Goal: Task Accomplishment & Management: Use online tool/utility

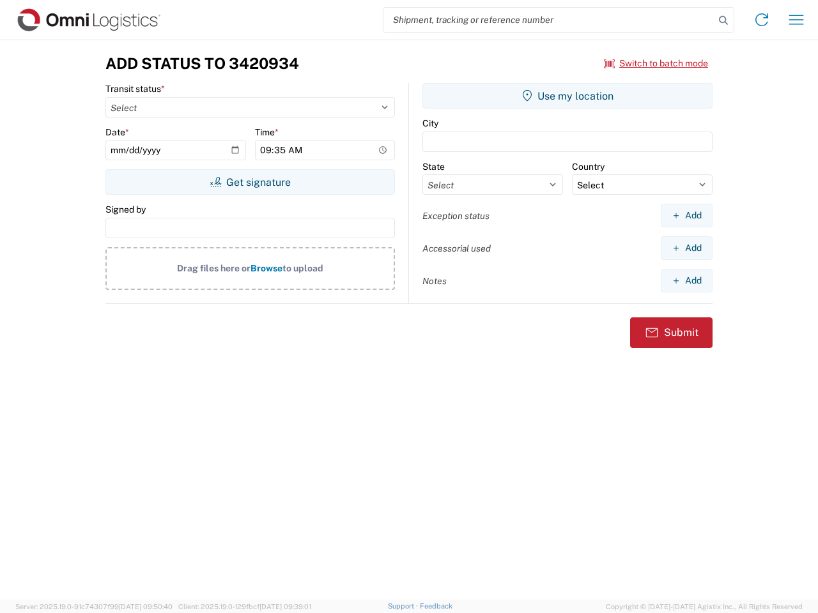
click at [549, 20] on input "search" at bounding box center [548, 20] width 331 height 24
click at [723, 20] on icon at bounding box center [723, 21] width 18 height 18
click at [762, 20] on icon at bounding box center [761, 20] width 20 height 20
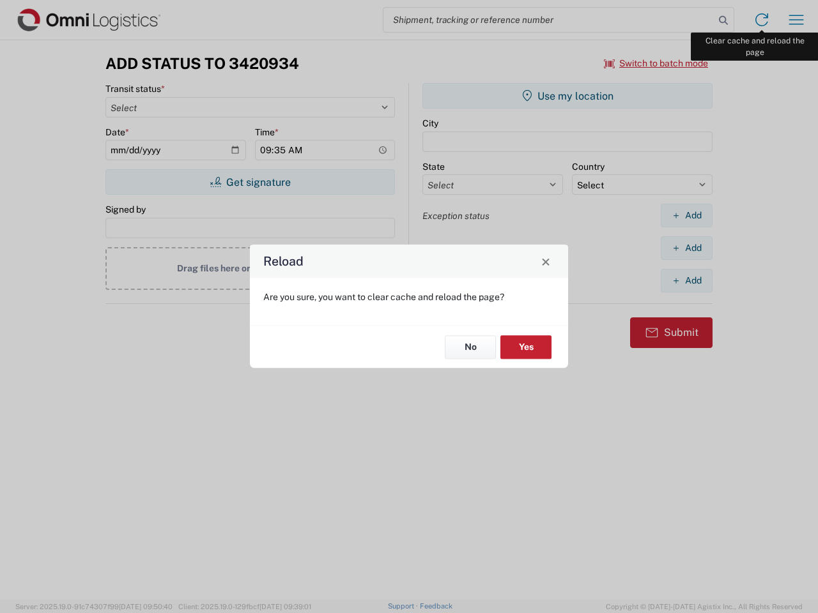
click at [796, 20] on div "Reload Are you sure, you want to clear cache and reload the page? No Yes" at bounding box center [409, 306] width 818 height 613
click at [656, 63] on div "Reload Are you sure, you want to clear cache and reload the page? No Yes" at bounding box center [409, 306] width 818 height 613
click at [250, 182] on div "Reload Are you sure, you want to clear cache and reload the page? No Yes" at bounding box center [409, 306] width 818 height 613
click at [567, 96] on div "Reload Are you sure, you want to clear cache and reload the page? No Yes" at bounding box center [409, 306] width 818 height 613
click at [686, 215] on div "Reload Are you sure, you want to clear cache and reload the page? No Yes" at bounding box center [409, 306] width 818 height 613
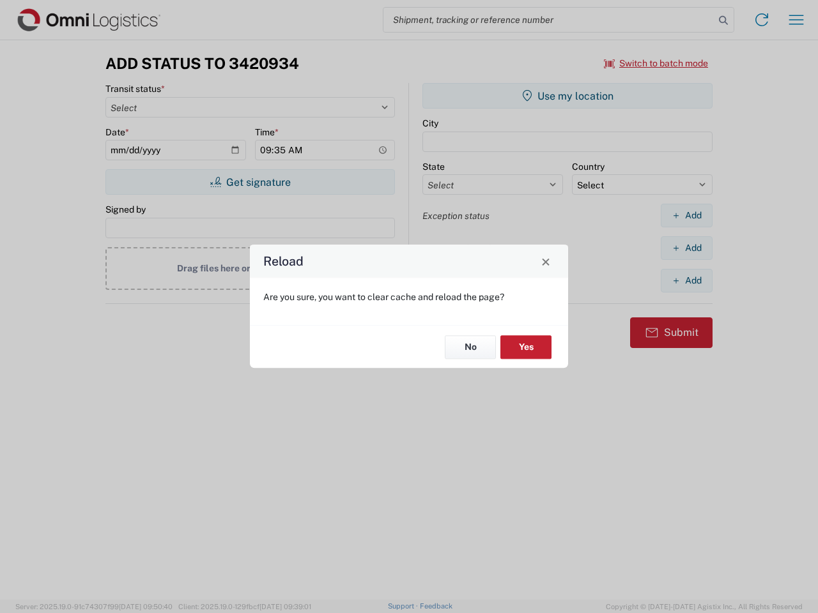
click at [686, 248] on div "Reload Are you sure, you want to clear cache and reload the page? No Yes" at bounding box center [409, 306] width 818 height 613
click at [686, 280] on div "Reload Are you sure, you want to clear cache and reload the page? No Yes" at bounding box center [409, 306] width 818 height 613
